Goal: Navigation & Orientation: Find specific page/section

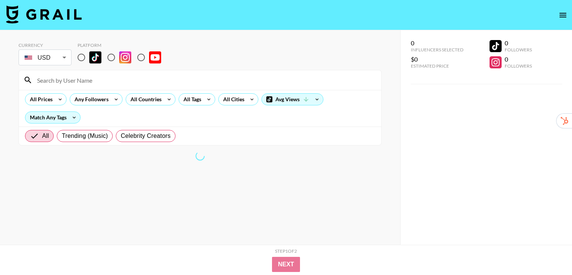
click at [79, 57] on input "radio" at bounding box center [81, 58] width 16 height 16
radio input "true"
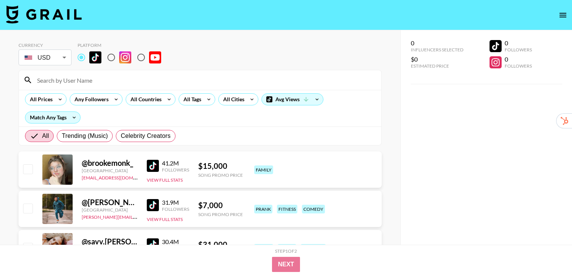
click at [161, 100] on div "All Countries" at bounding box center [144, 99] width 37 height 11
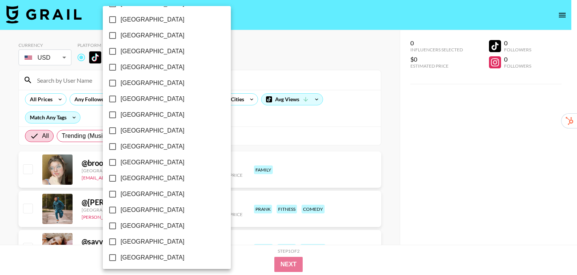
scroll to position [606, 0]
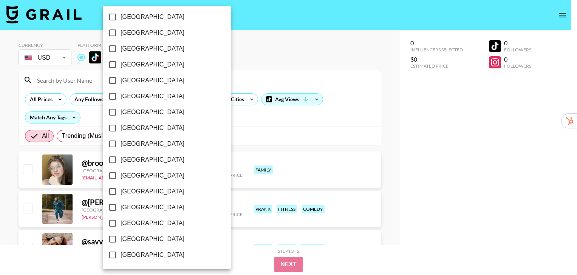
click at [146, 223] on span "[GEOGRAPHIC_DATA]" at bounding box center [153, 223] width 64 height 9
click at [121, 223] on input "[GEOGRAPHIC_DATA]" at bounding box center [113, 223] width 16 height 16
checkbox input "true"
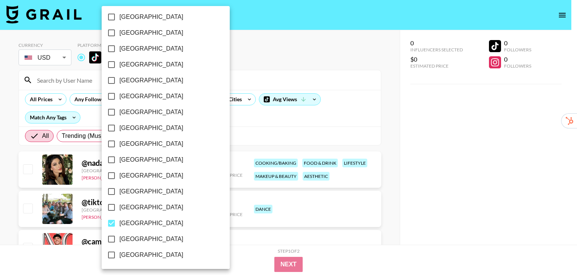
click at [392, 123] on div at bounding box center [288, 137] width 577 height 275
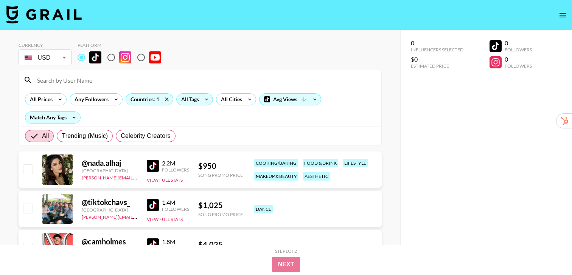
click at [198, 102] on div "All Tags" at bounding box center [189, 99] width 24 height 11
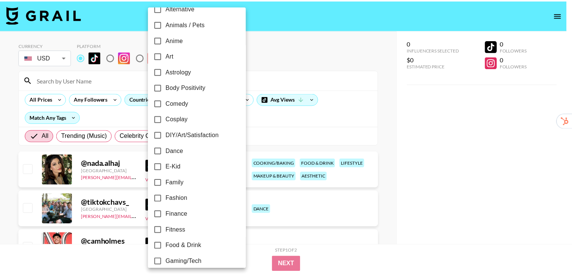
scroll to position [60, 0]
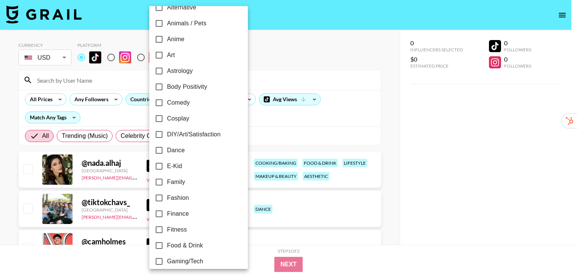
click at [192, 230] on label "Fitness" at bounding box center [193, 230] width 85 height 16
click at [167, 230] on input "Fitness" at bounding box center [159, 230] width 16 height 16
checkbox input "true"
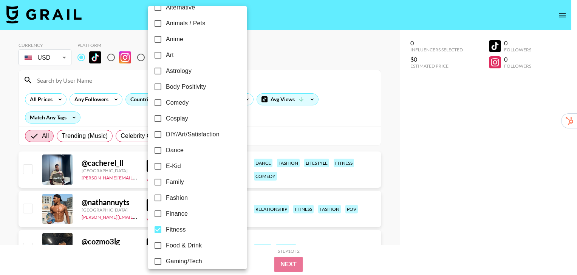
click at [404, 125] on div at bounding box center [288, 137] width 577 height 275
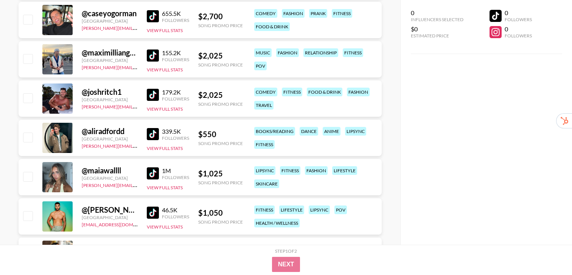
scroll to position [349, 0]
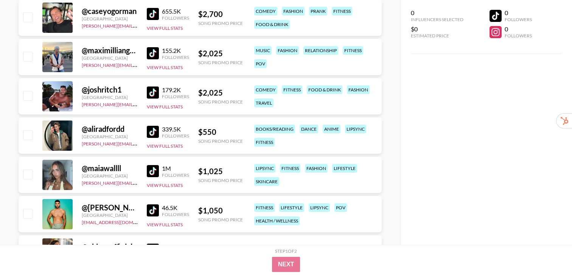
click at [153, 173] on img at bounding box center [153, 171] width 12 height 12
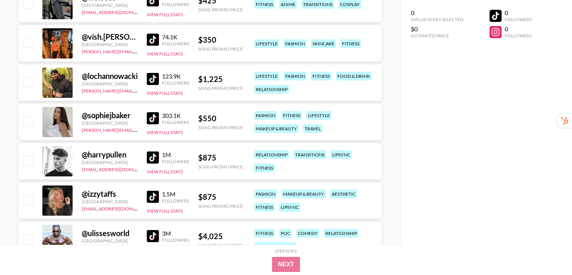
scroll to position [1031, 0]
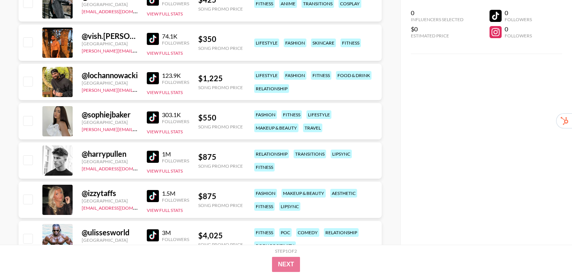
click at [150, 158] on img at bounding box center [153, 157] width 12 height 12
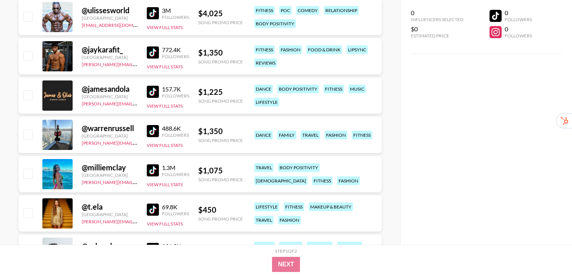
scroll to position [1258, 0]
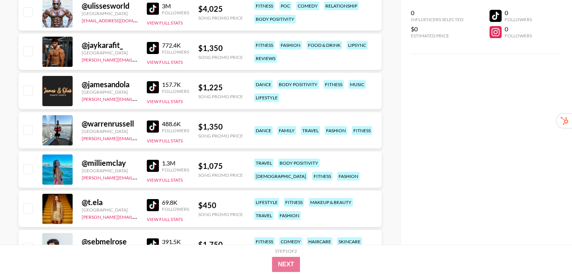
click at [151, 168] on img at bounding box center [153, 166] width 12 height 12
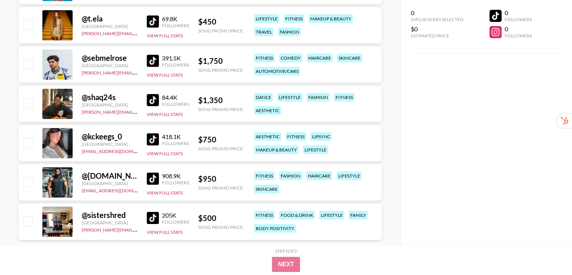
scroll to position [1467, 0]
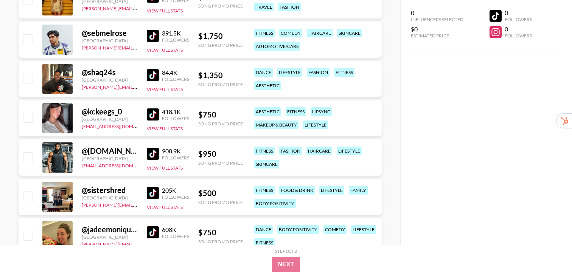
click at [148, 191] on img at bounding box center [153, 193] width 12 height 12
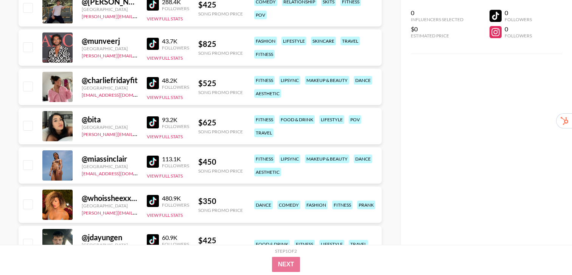
scroll to position [1734, 0]
click at [150, 158] on img at bounding box center [153, 161] width 12 height 12
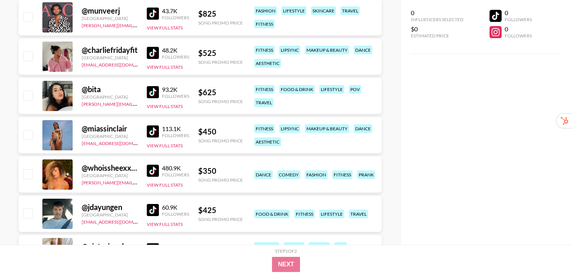
scroll to position [1773, 0]
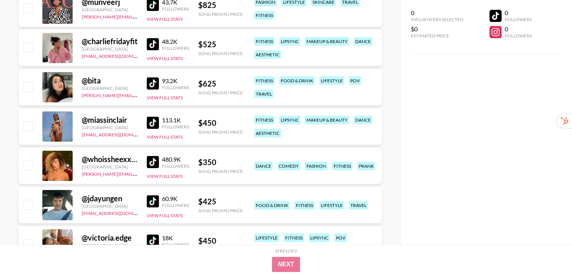
click at [152, 160] on img at bounding box center [153, 162] width 12 height 12
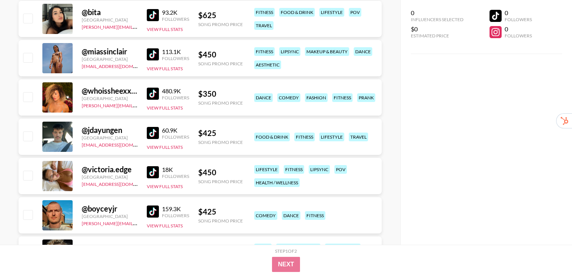
scroll to position [1850, 0]
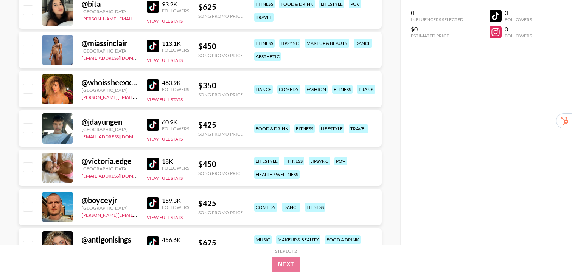
click at [155, 160] on img at bounding box center [153, 164] width 12 height 12
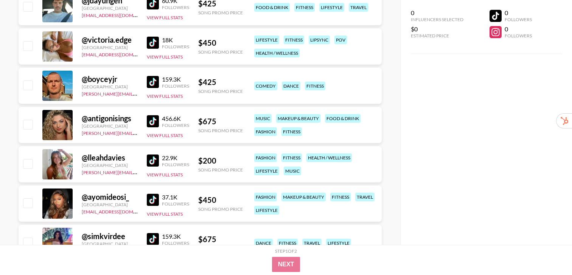
scroll to position [1976, 0]
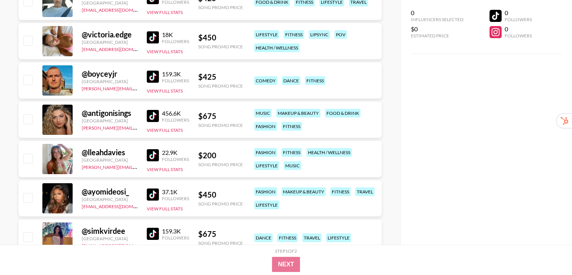
click at [150, 154] on img at bounding box center [153, 155] width 12 height 12
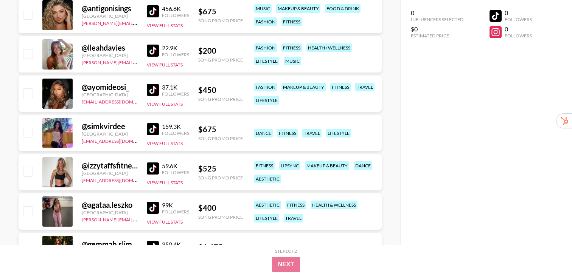
scroll to position [2090, 0]
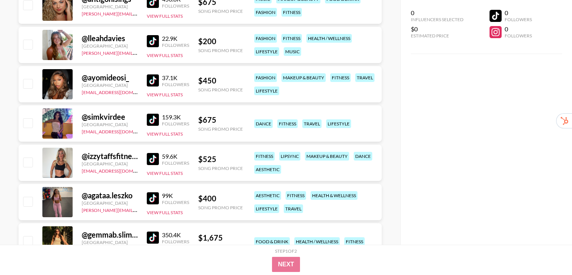
click at [149, 158] on img at bounding box center [153, 159] width 12 height 12
